Goal: Task Accomplishment & Management: Manage account settings

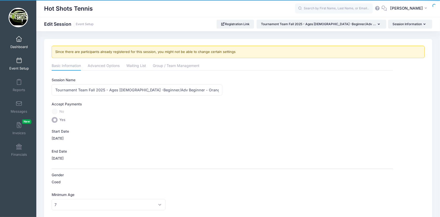
click at [16, 44] on link "Dashboard" at bounding box center [19, 42] width 25 height 18
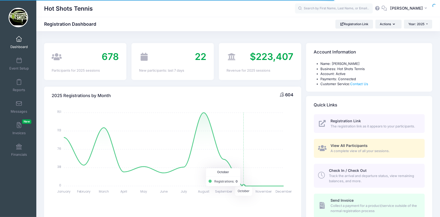
select select
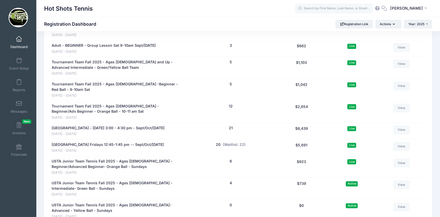
scroll to position [1036, 0]
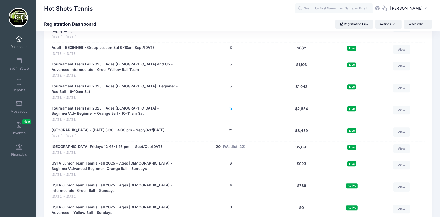
click at [231, 111] on button "12" at bounding box center [231, 108] width 4 height 5
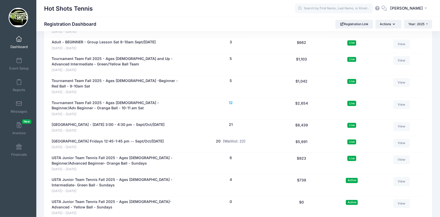
scroll to position [1013, 0]
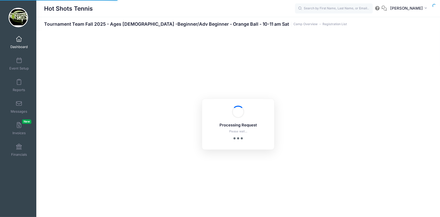
select select "10"
